Goal: Information Seeking & Learning: Learn about a topic

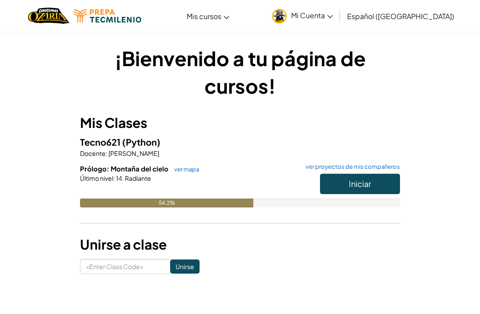
click at [339, 184] on button "Iniciar" at bounding box center [360, 184] width 80 height 20
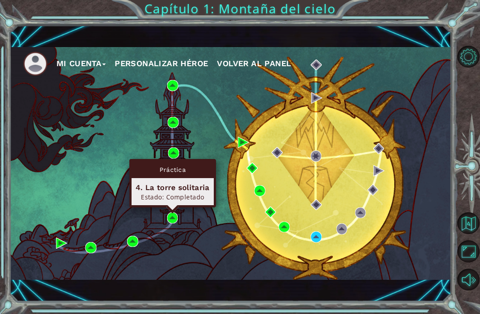
click at [174, 163] on div "Práctica" at bounding box center [173, 169] width 82 height 17
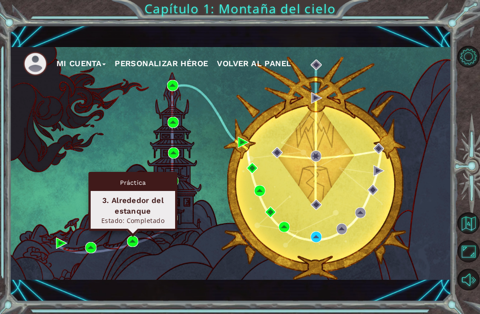
click at [176, 220] on div "Práctica 3. Alrededor del estanque Estado: Completado" at bounding box center [132, 201] width 89 height 59
click at [172, 184] on div "Práctica" at bounding box center [133, 182] width 84 height 17
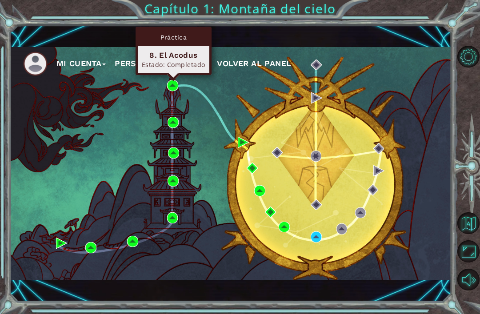
click at [157, 62] on div "Estado: Completado" at bounding box center [174, 64] width 64 height 8
click at [171, 90] on img at bounding box center [172, 85] width 11 height 11
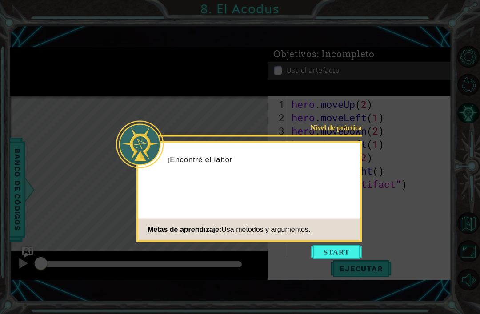
click at [342, 257] on button "Start" at bounding box center [336, 252] width 51 height 14
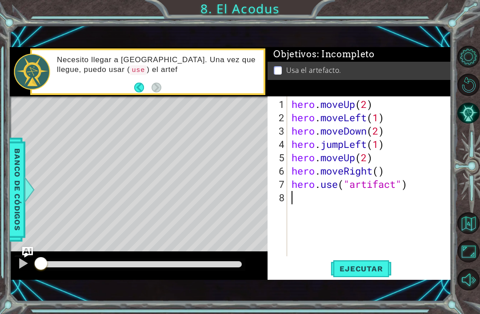
click at [363, 270] on span "Ejecutar" at bounding box center [361, 268] width 61 height 9
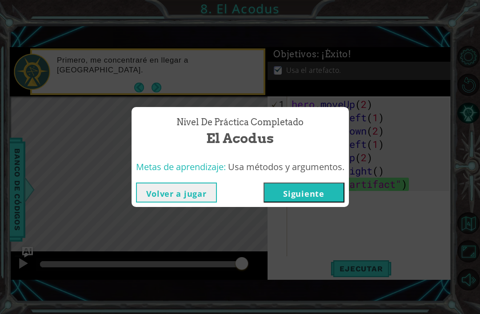
click at [300, 196] on button "Siguiente" at bounding box center [304, 193] width 81 height 20
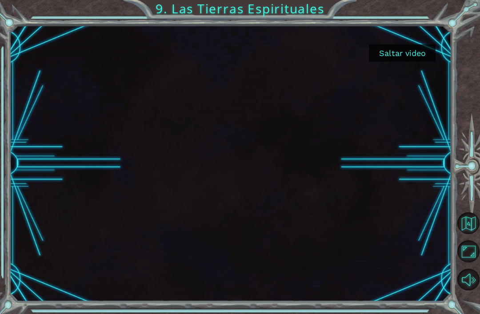
click at [415, 48] on button "Saltar video" at bounding box center [402, 52] width 67 height 17
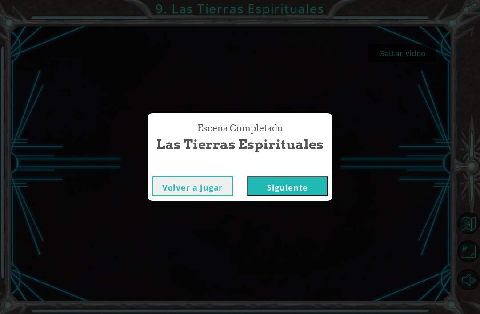
click at [283, 188] on button "Siguiente" at bounding box center [287, 186] width 81 height 20
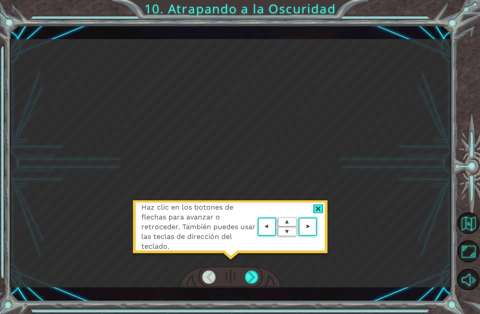
click at [249, 278] on div at bounding box center [252, 277] width 14 height 13
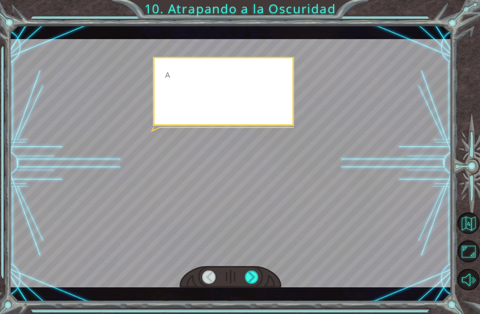
click at [253, 276] on div at bounding box center [252, 277] width 14 height 13
click at [252, 277] on div at bounding box center [252, 277] width 14 height 13
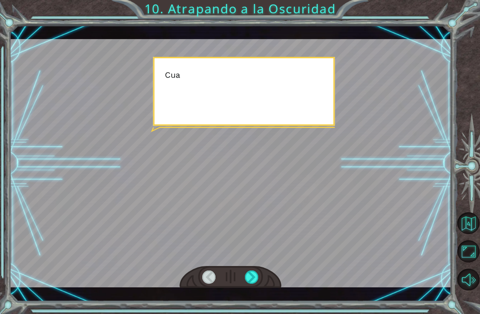
click at [253, 277] on div at bounding box center [252, 277] width 14 height 13
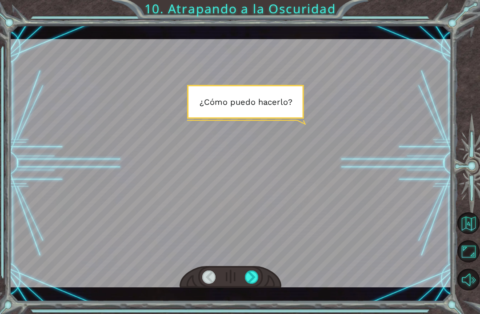
click at [249, 275] on div at bounding box center [252, 277] width 14 height 13
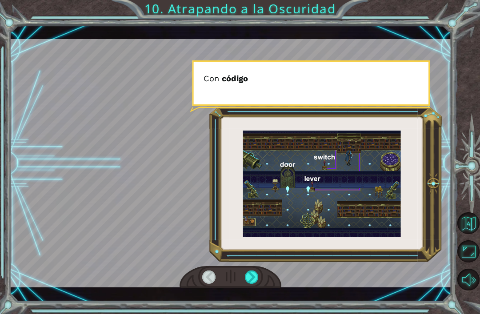
click at [248, 279] on div at bounding box center [252, 277] width 14 height 13
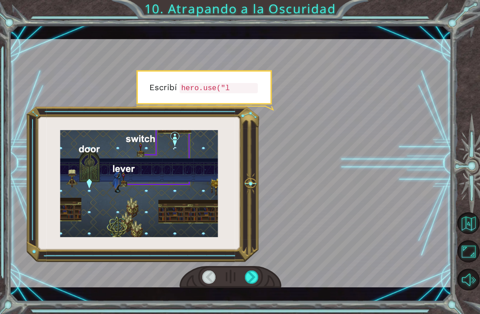
click at [251, 276] on div at bounding box center [252, 277] width 14 height 13
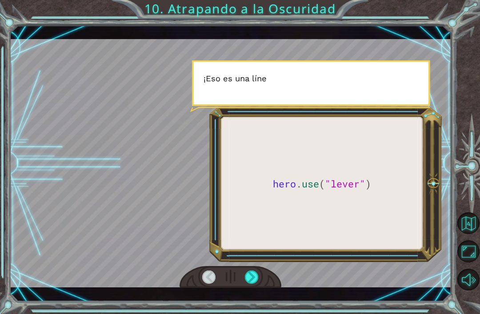
click at [254, 278] on div at bounding box center [252, 277] width 14 height 13
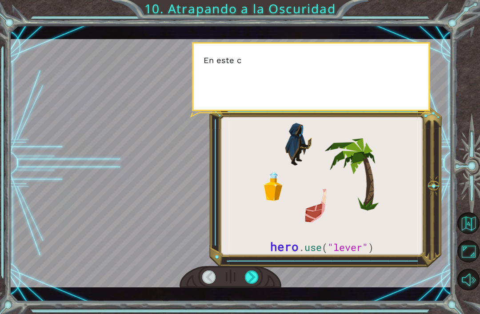
click at [254, 282] on div at bounding box center [252, 277] width 14 height 13
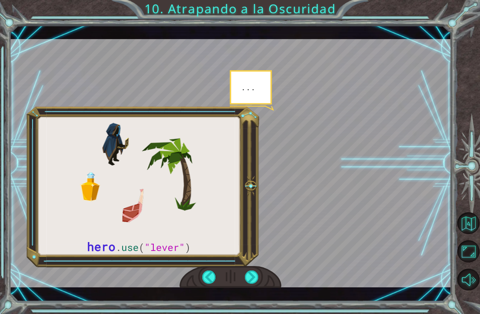
click at [252, 277] on div at bounding box center [252, 277] width 14 height 13
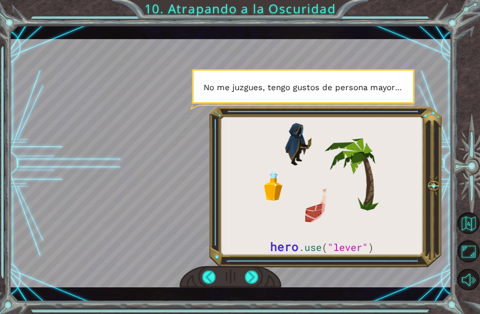
click at [253, 280] on div at bounding box center [252, 277] width 14 height 13
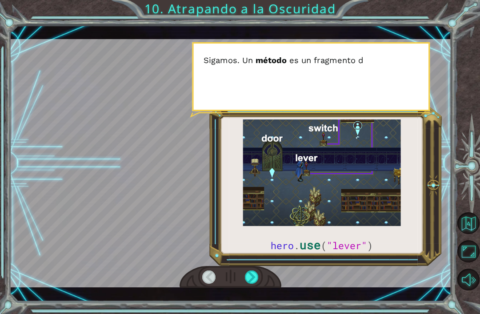
click at [247, 281] on div at bounding box center [252, 277] width 14 height 13
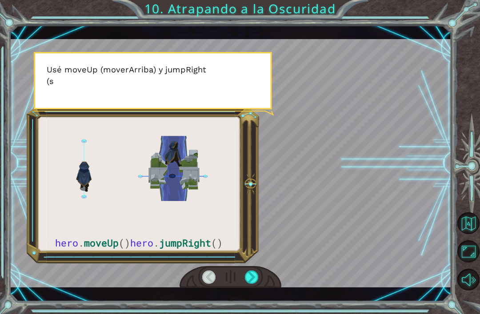
click at [250, 276] on div at bounding box center [252, 277] width 14 height 13
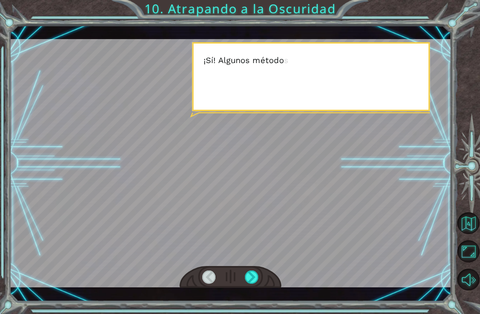
click at [248, 278] on div at bounding box center [252, 277] width 14 height 13
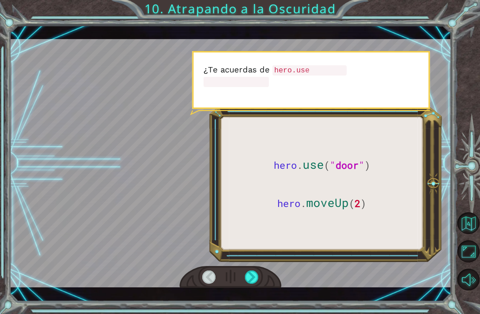
click at [251, 280] on div at bounding box center [252, 277] width 14 height 13
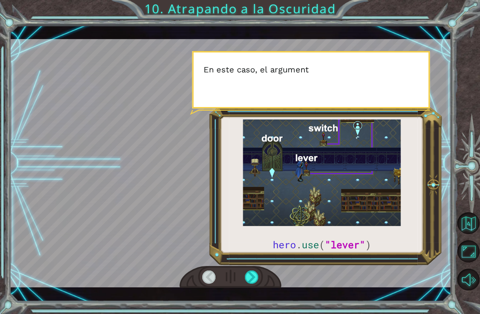
click at [253, 283] on div at bounding box center [252, 277] width 14 height 13
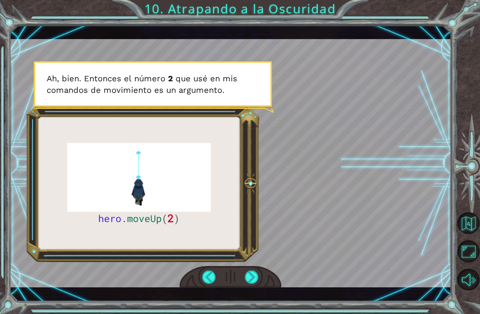
click at [251, 269] on div at bounding box center [231, 277] width 102 height 22
click at [251, 281] on div at bounding box center [252, 277] width 14 height 13
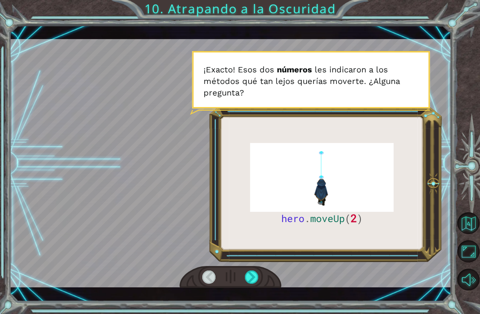
click at [255, 276] on div at bounding box center [252, 277] width 14 height 13
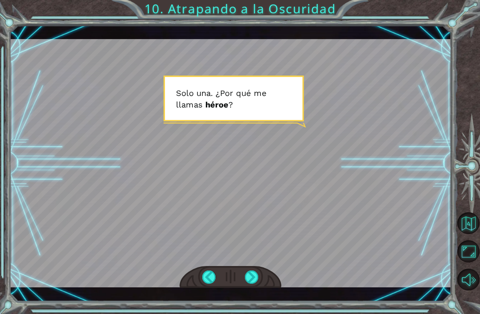
click at [256, 274] on div at bounding box center [252, 277] width 14 height 13
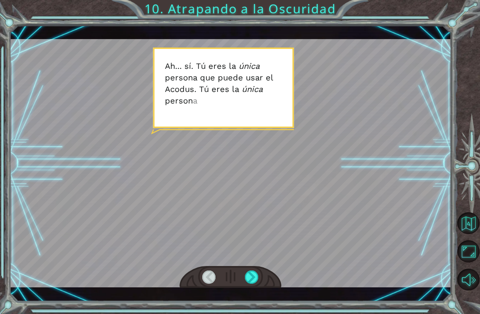
click at [252, 278] on div at bounding box center [252, 277] width 14 height 13
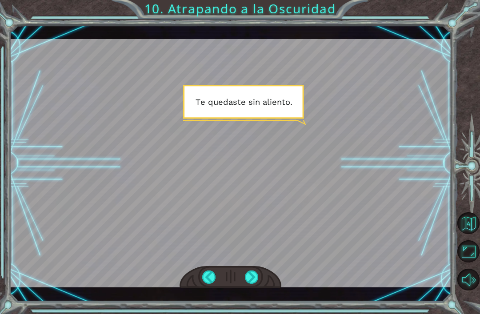
click at [251, 276] on div at bounding box center [252, 277] width 14 height 13
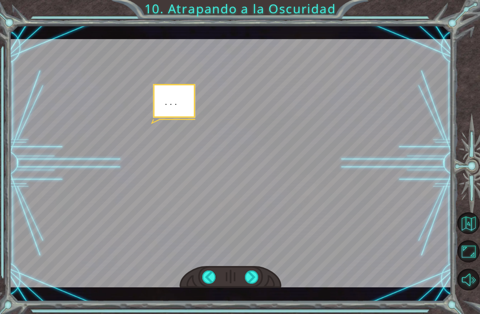
click at [252, 271] on div at bounding box center [252, 277] width 14 height 13
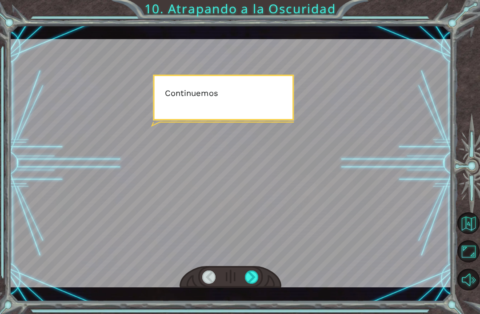
click at [252, 276] on div at bounding box center [252, 277] width 14 height 13
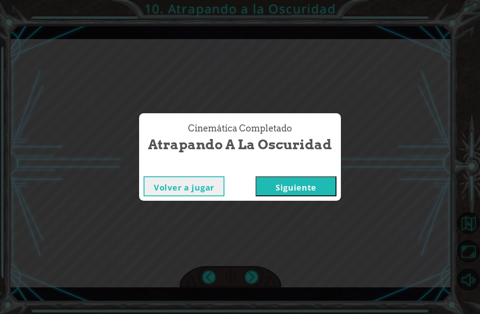
click at [291, 190] on button "Siguiente" at bounding box center [296, 186] width 81 height 20
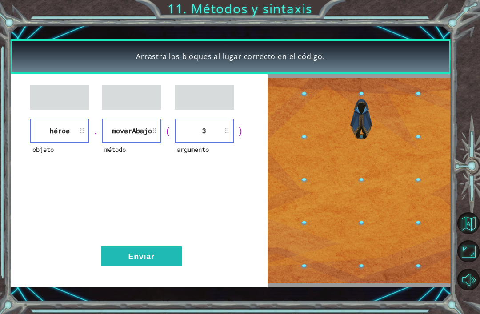
click at [132, 263] on button "Enviar" at bounding box center [141, 257] width 81 height 20
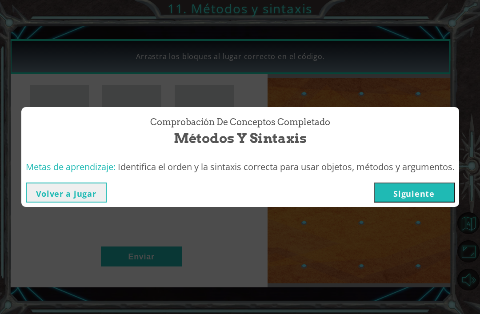
click at [400, 196] on button "Siguiente" at bounding box center [414, 193] width 81 height 20
